Goal: Task Accomplishment & Management: Complete application form

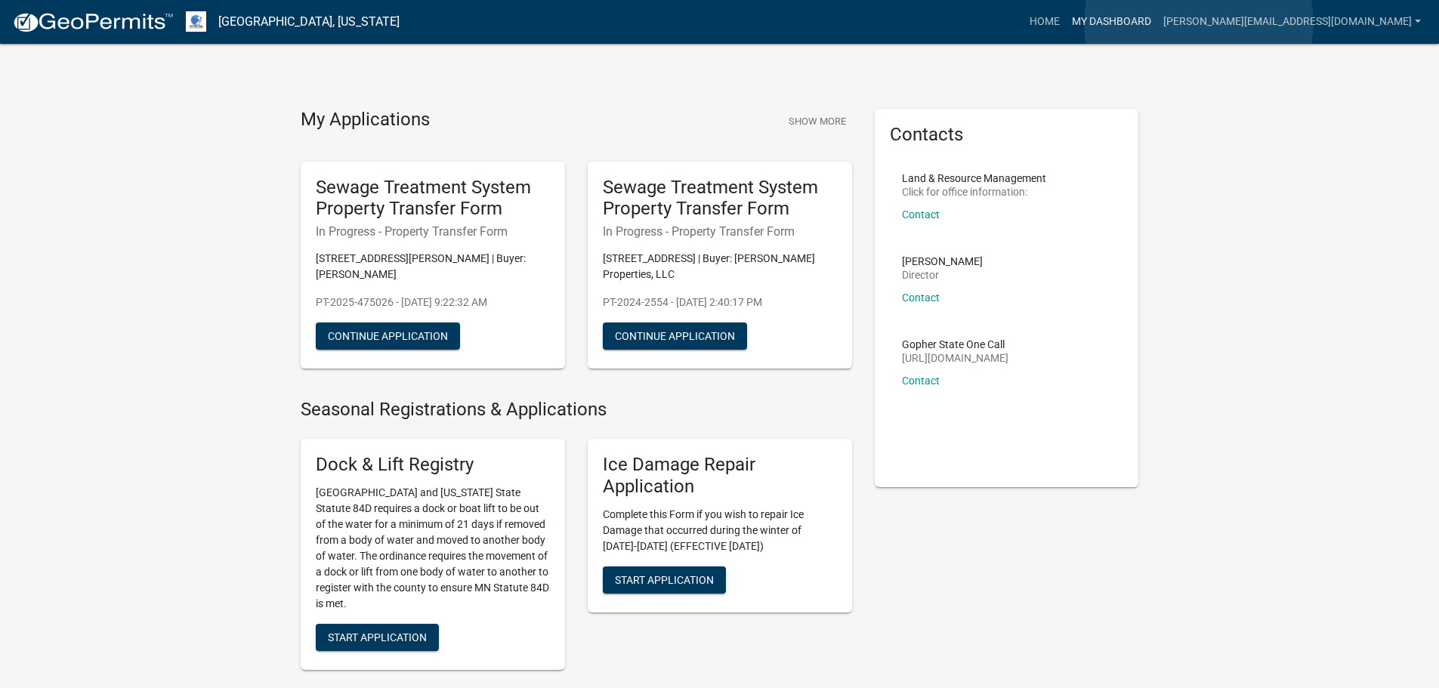
click at [1157, 23] on link "My Dashboard" at bounding box center [1111, 22] width 91 height 29
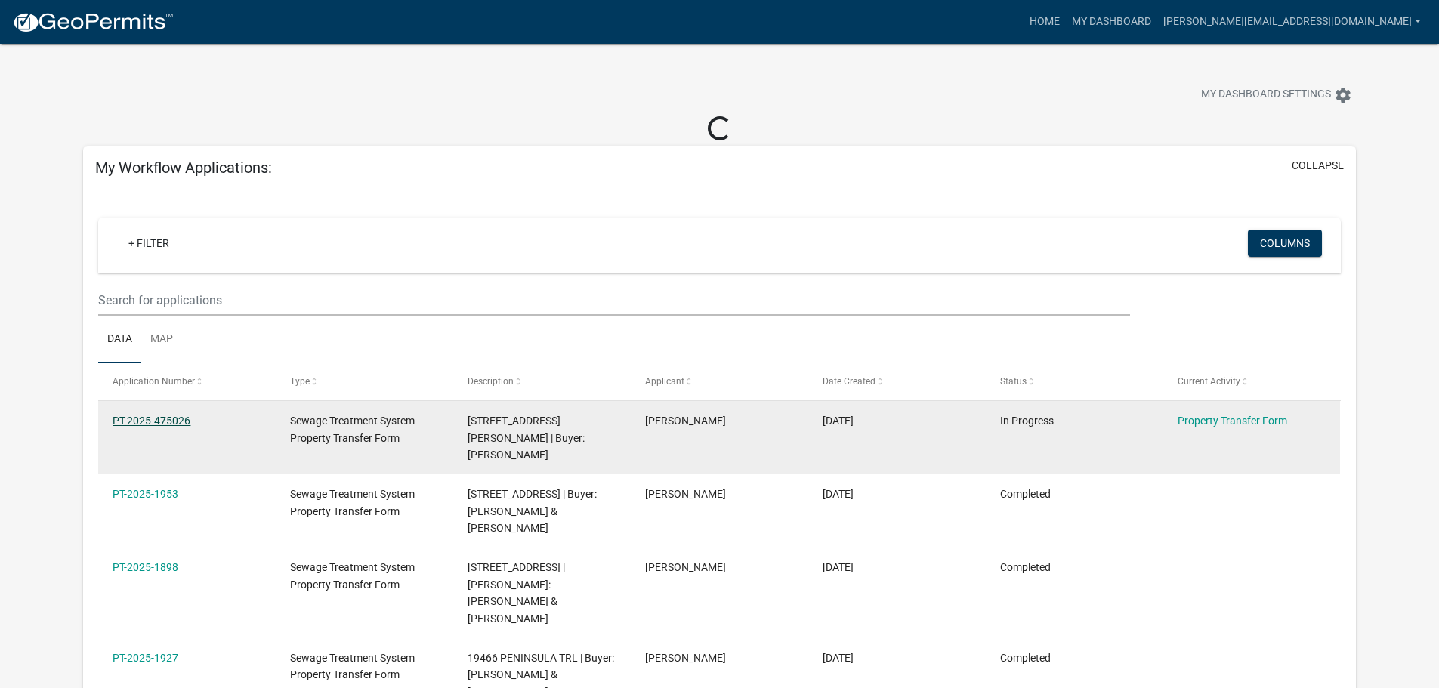
click at [177, 422] on link "PT-2025-475026" at bounding box center [152, 421] width 78 height 12
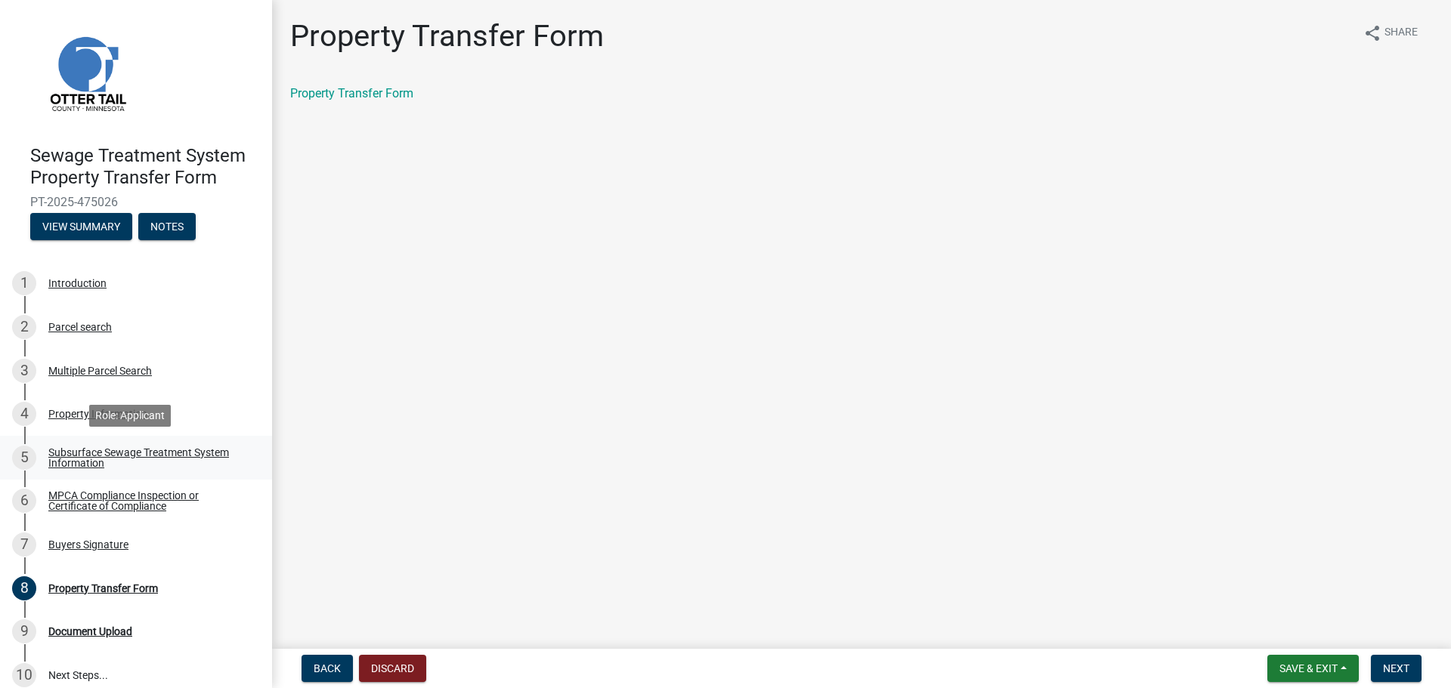
click at [125, 456] on div "Subsurface Sewage Treatment System Information" at bounding box center [147, 457] width 199 height 21
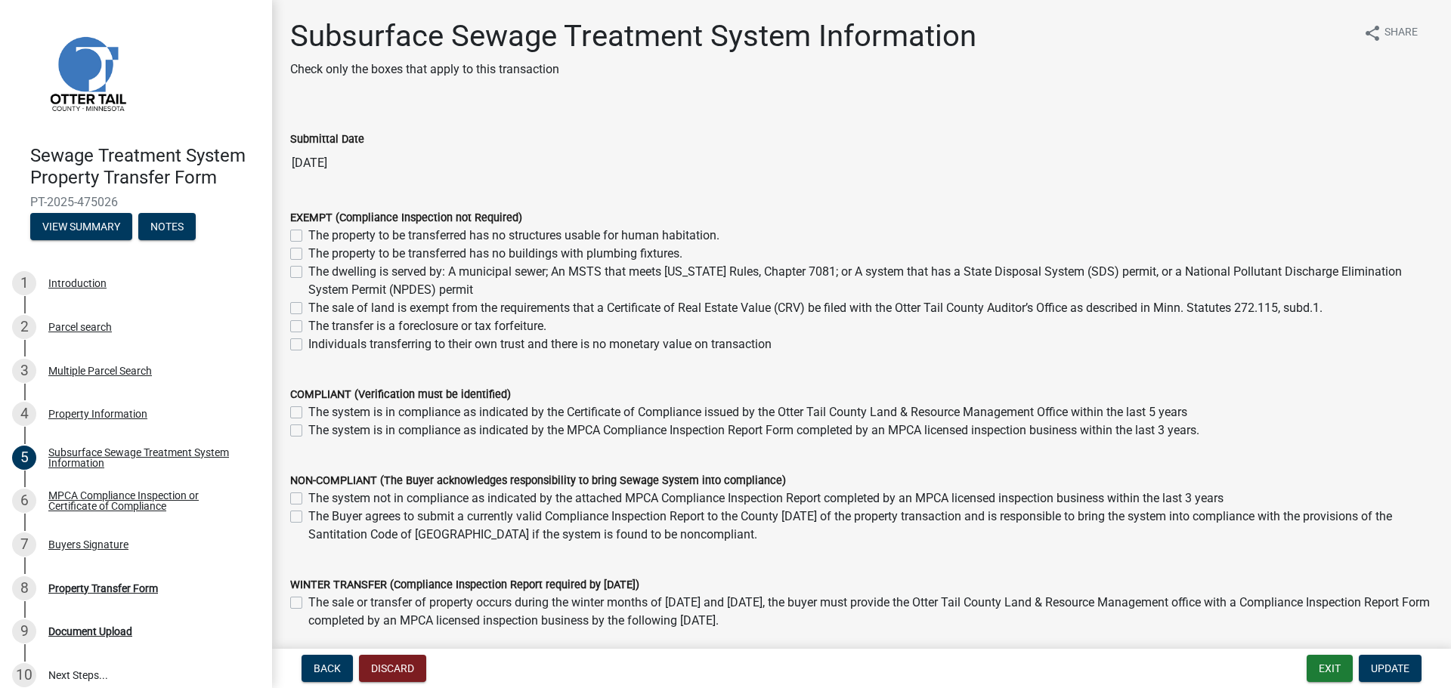
click at [308, 429] on label "The system is in compliance as indicated by the MPCA Compliance Inspection Repo…" at bounding box center [753, 431] width 891 height 18
click at [308, 429] on input "The system is in compliance as indicated by the MPCA Compliance Inspection Repo…" at bounding box center [313, 427] width 10 height 10
checkbox input "true"
checkbox input "false"
checkbox input "true"
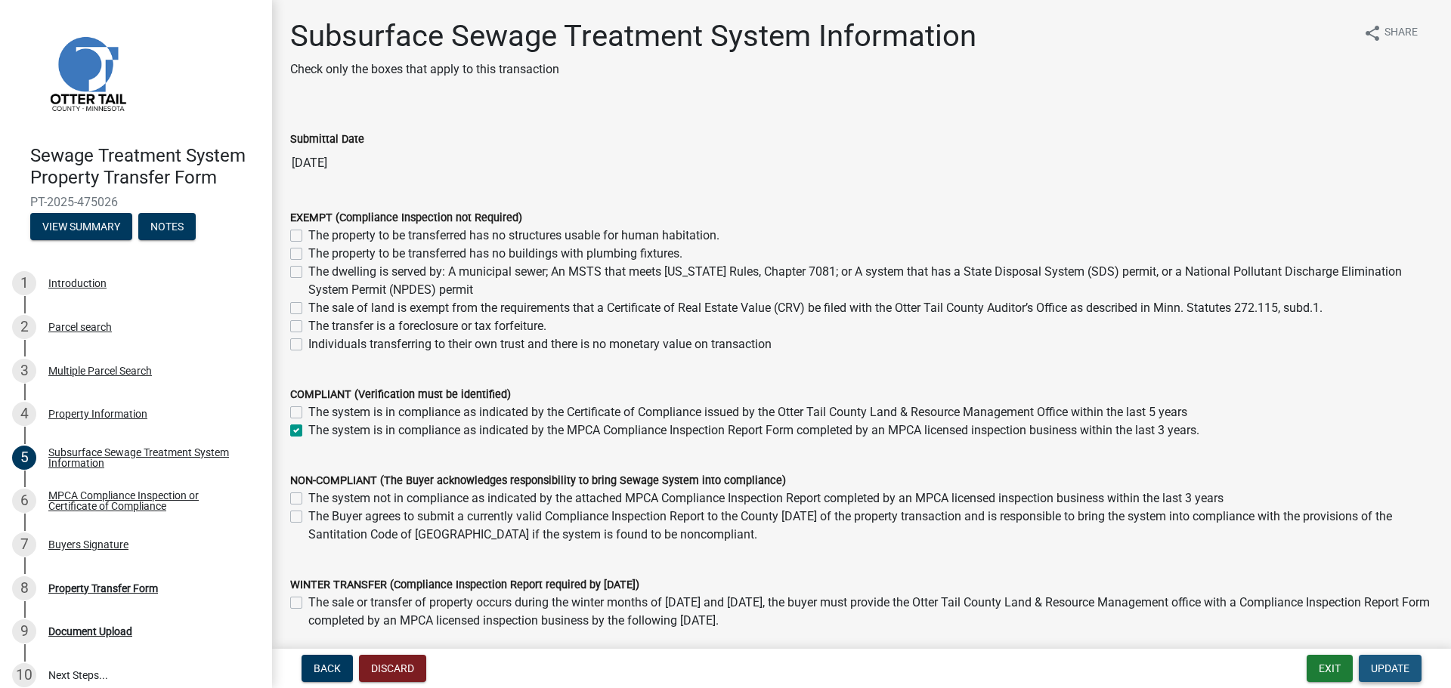
click at [1406, 671] on span "Update" at bounding box center [1390, 669] width 39 height 12
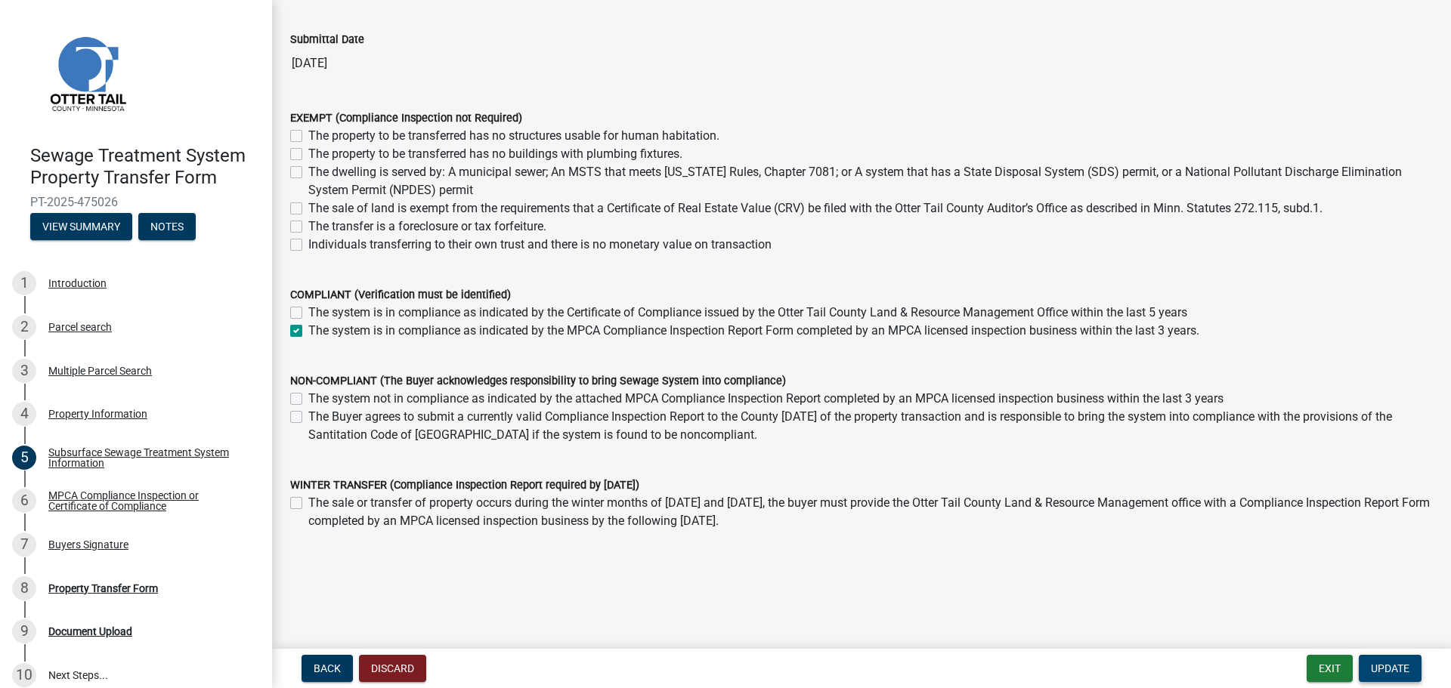
scroll to position [108, 0]
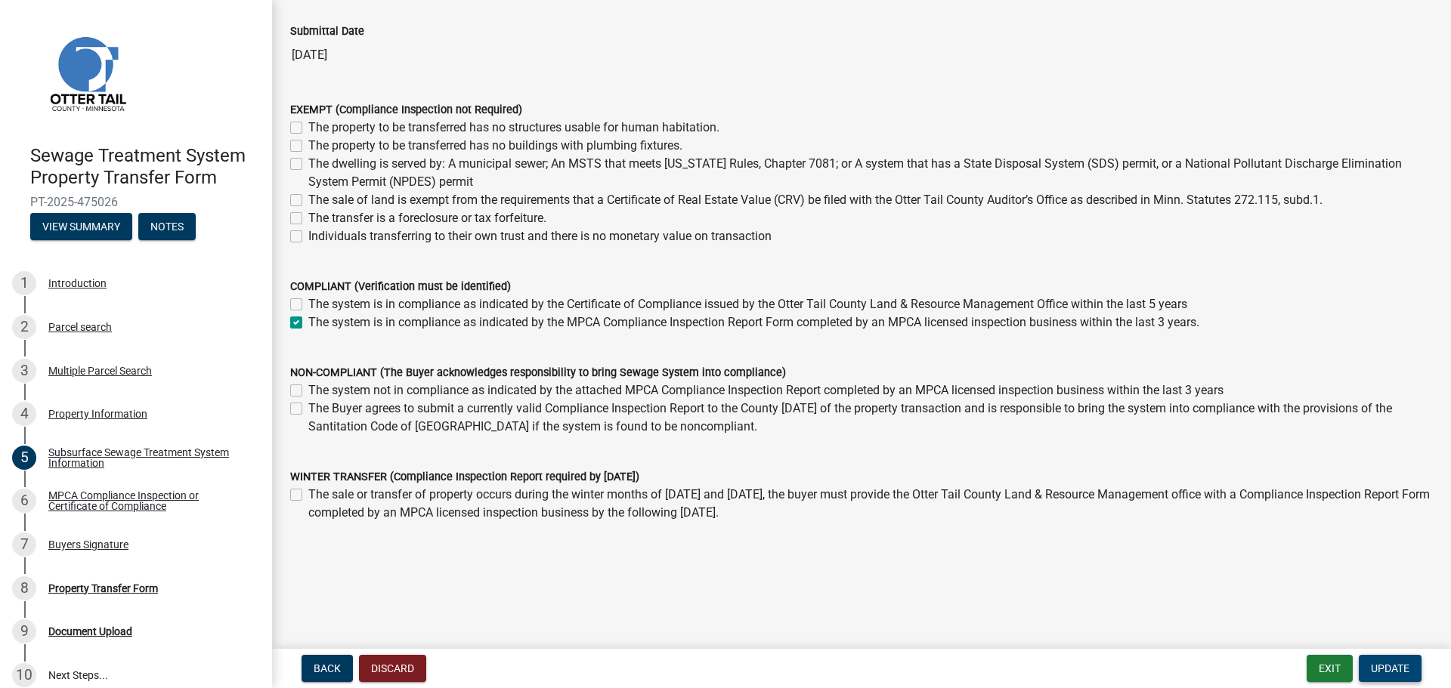
click at [1408, 663] on span "Update" at bounding box center [1390, 669] width 39 height 12
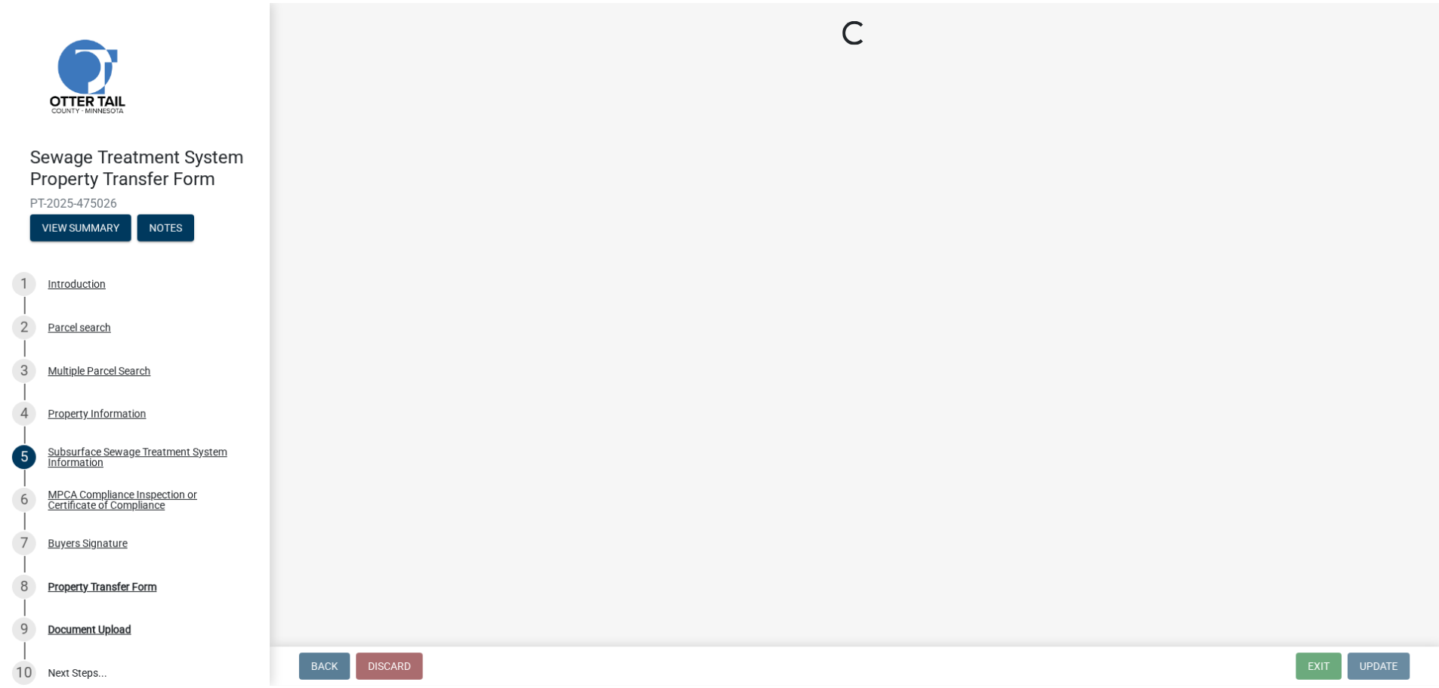
scroll to position [0, 0]
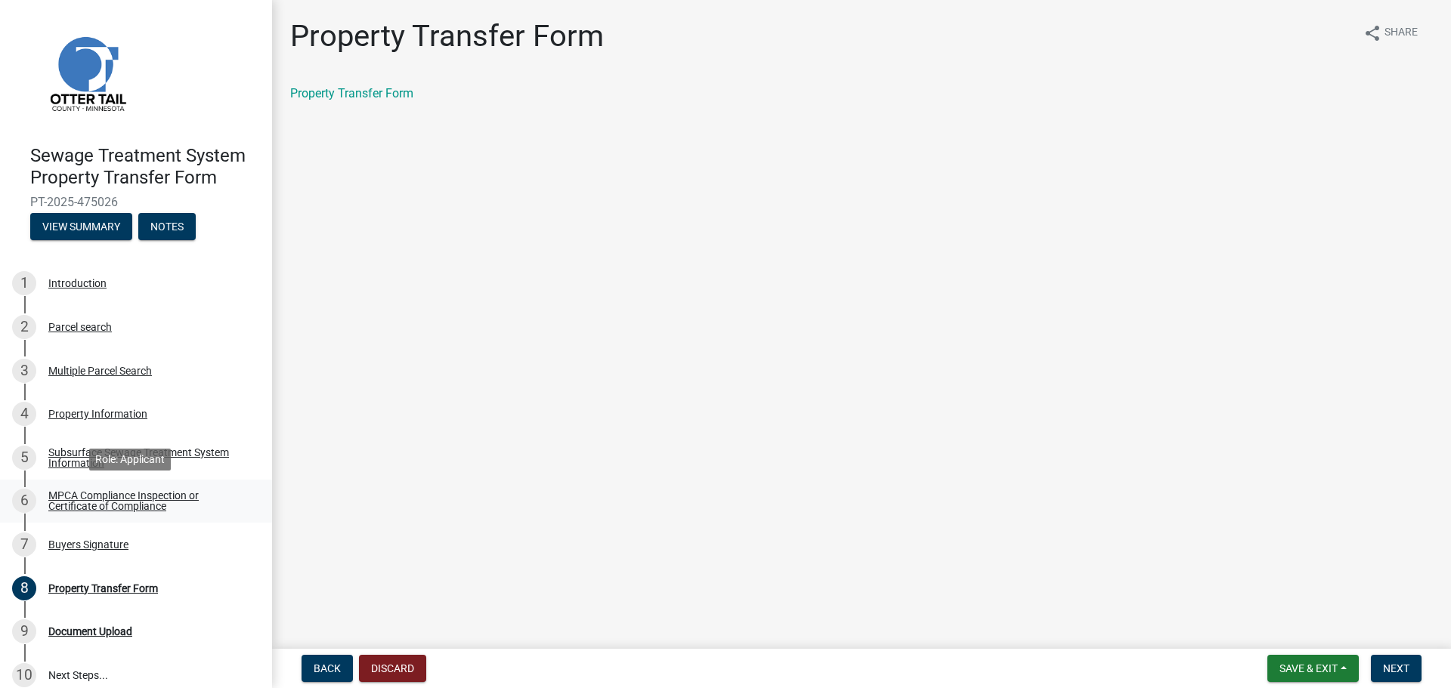
click at [171, 499] on div "MPCA Compliance Inspection or Certificate of Compliance" at bounding box center [147, 500] width 199 height 21
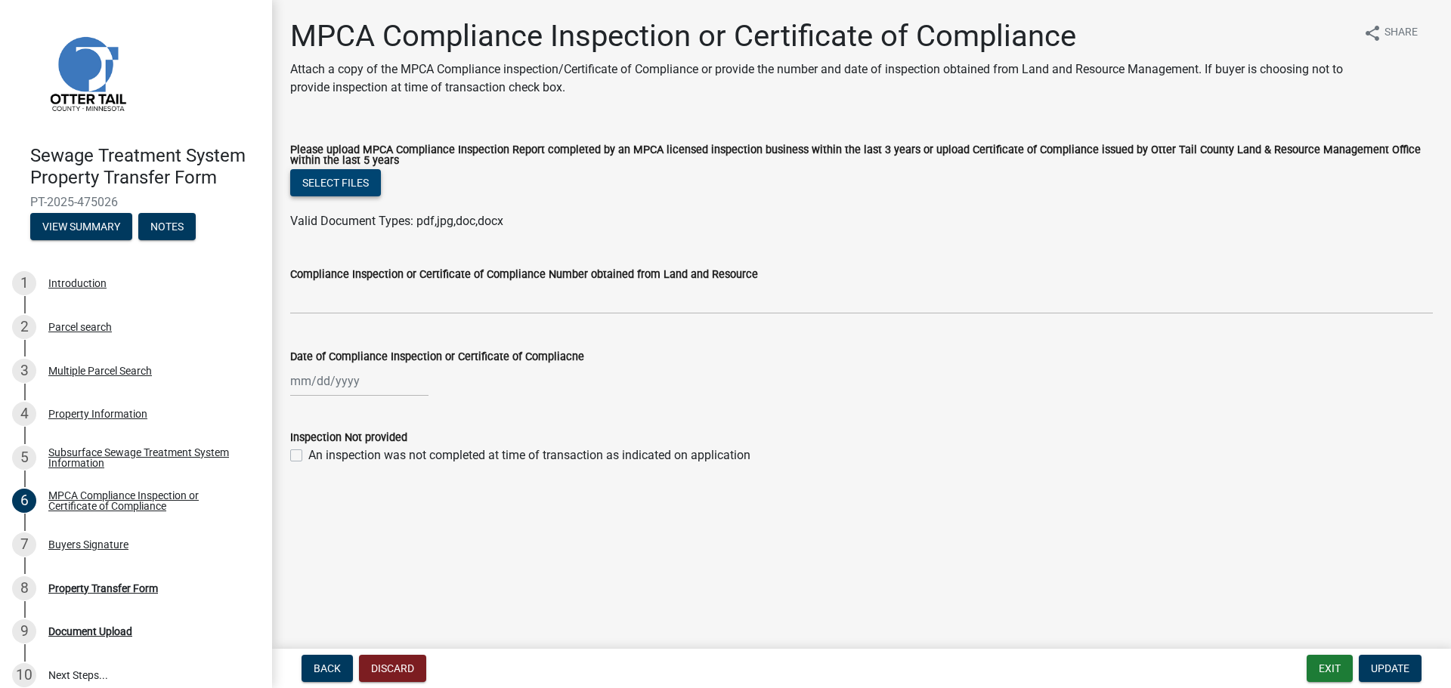
click at [332, 193] on button "Select files" at bounding box center [335, 182] width 91 height 27
click at [328, 189] on button "Select files" at bounding box center [335, 182] width 91 height 27
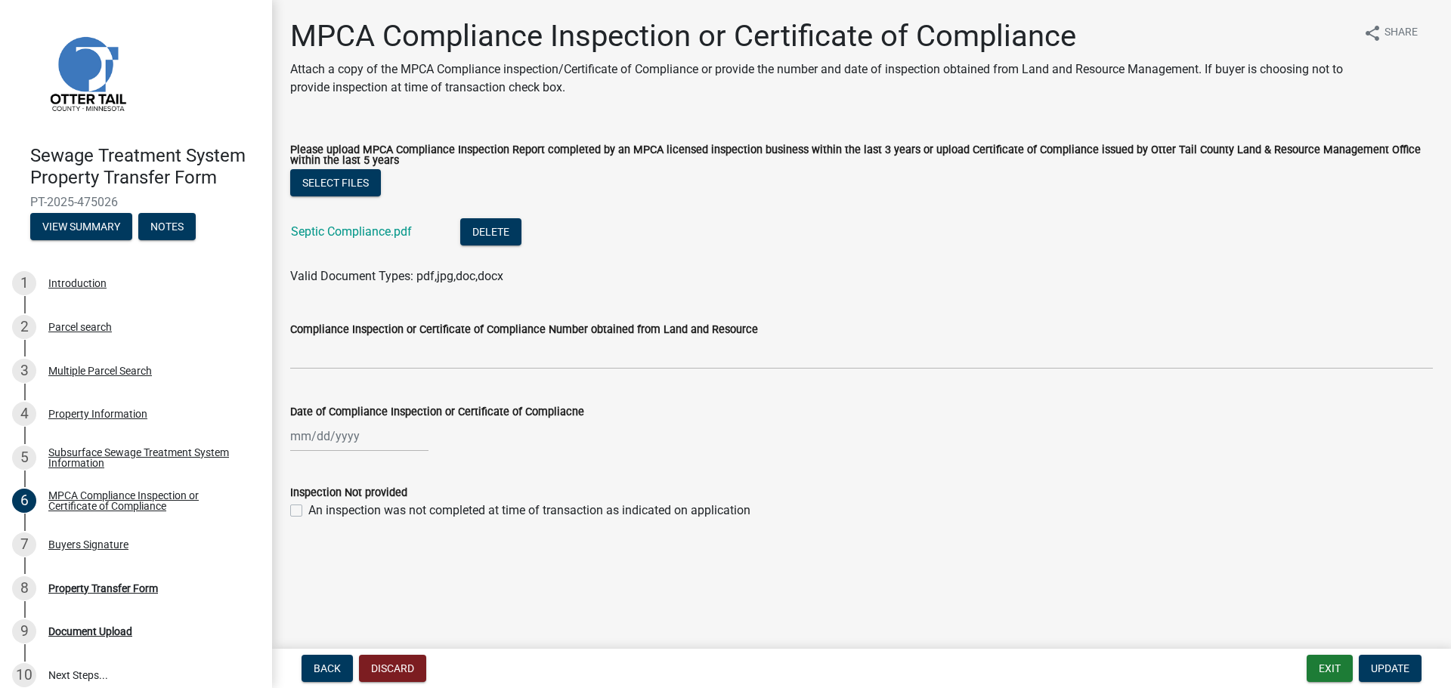
select select "9"
select select "2025"
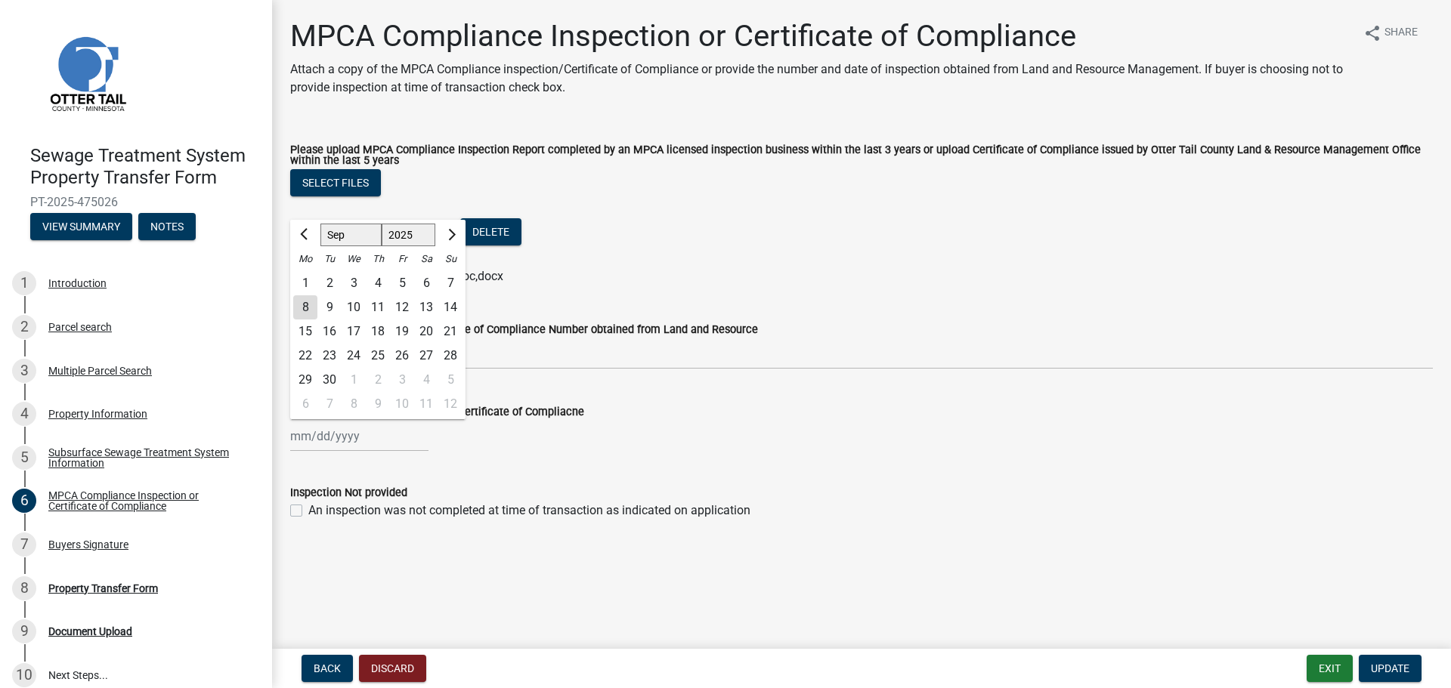
click at [327, 441] on div "[PERSON_NAME] Feb Mar Apr [PERSON_NAME][DATE] Oct Nov [DATE] 1526 1527 1528 152…" at bounding box center [359, 436] width 138 height 31
click at [307, 233] on span "Previous month" at bounding box center [305, 234] width 11 height 11
select select "7"
click at [332, 303] on div "8" at bounding box center [329, 307] width 24 height 24
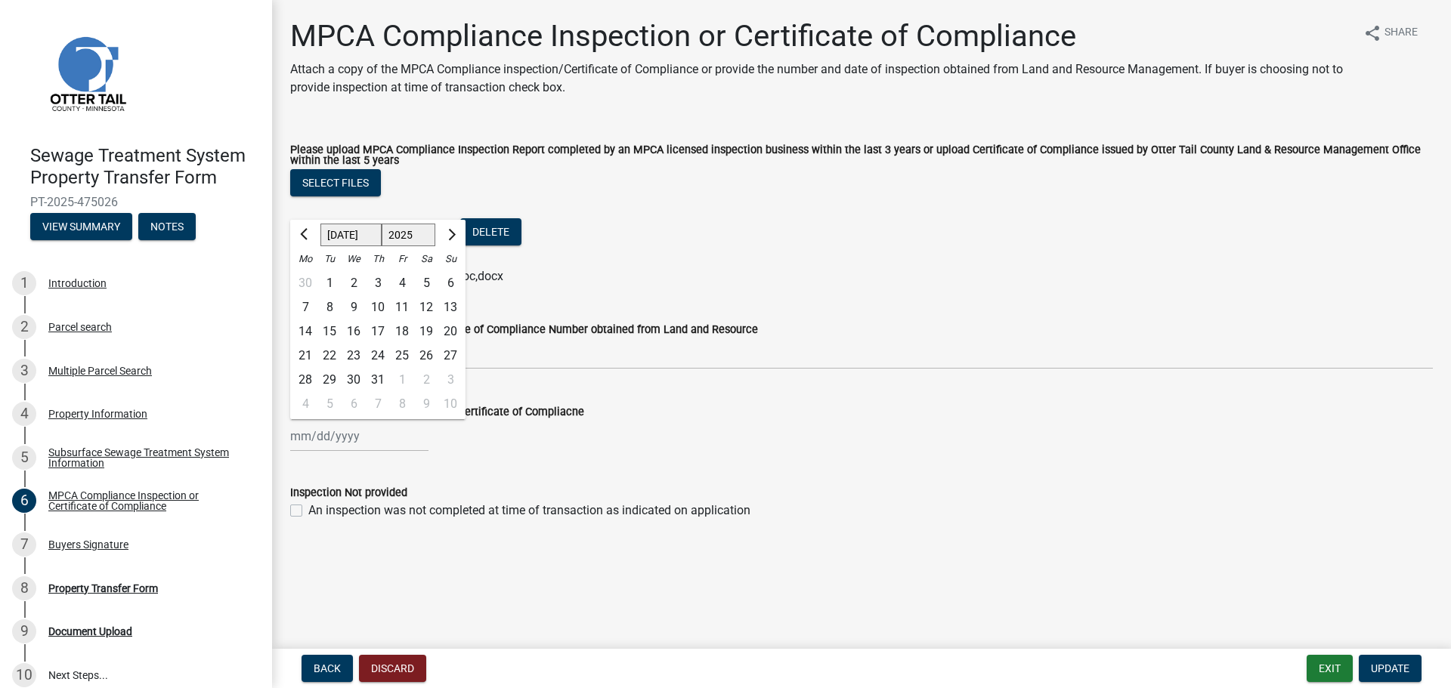
type input "[DATE]"
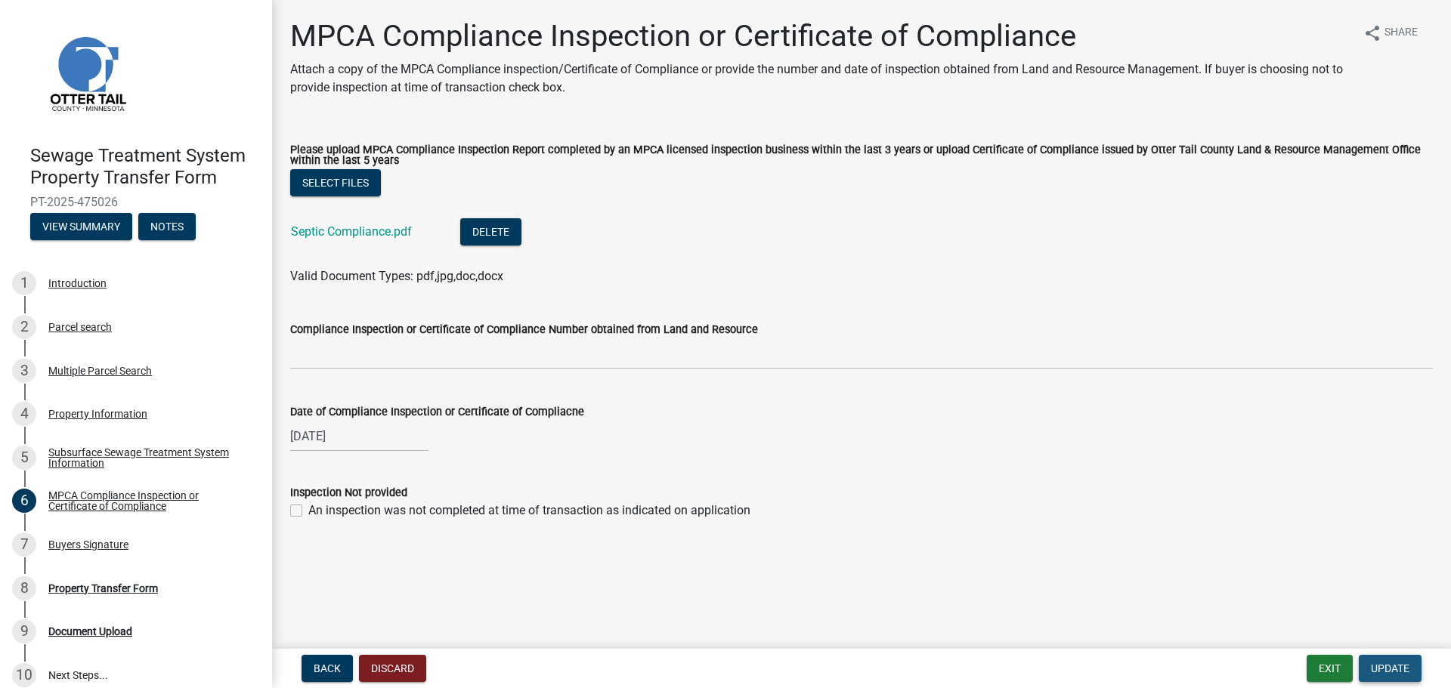
click at [1387, 673] on span "Update" at bounding box center [1390, 669] width 39 height 12
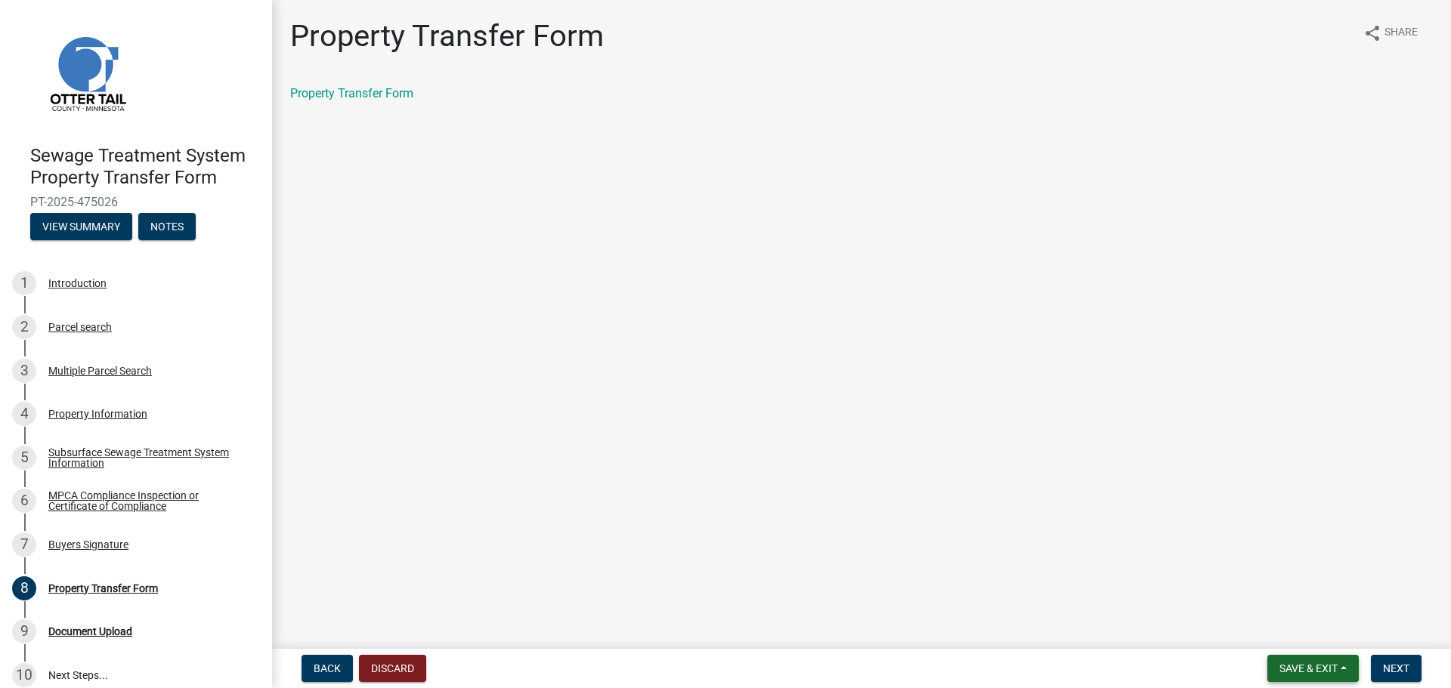
click at [1306, 661] on button "Save & Exit" at bounding box center [1312, 668] width 91 height 27
click at [1316, 638] on button "Save & Exit" at bounding box center [1298, 629] width 121 height 36
